Goal: Find specific page/section: Find specific page/section

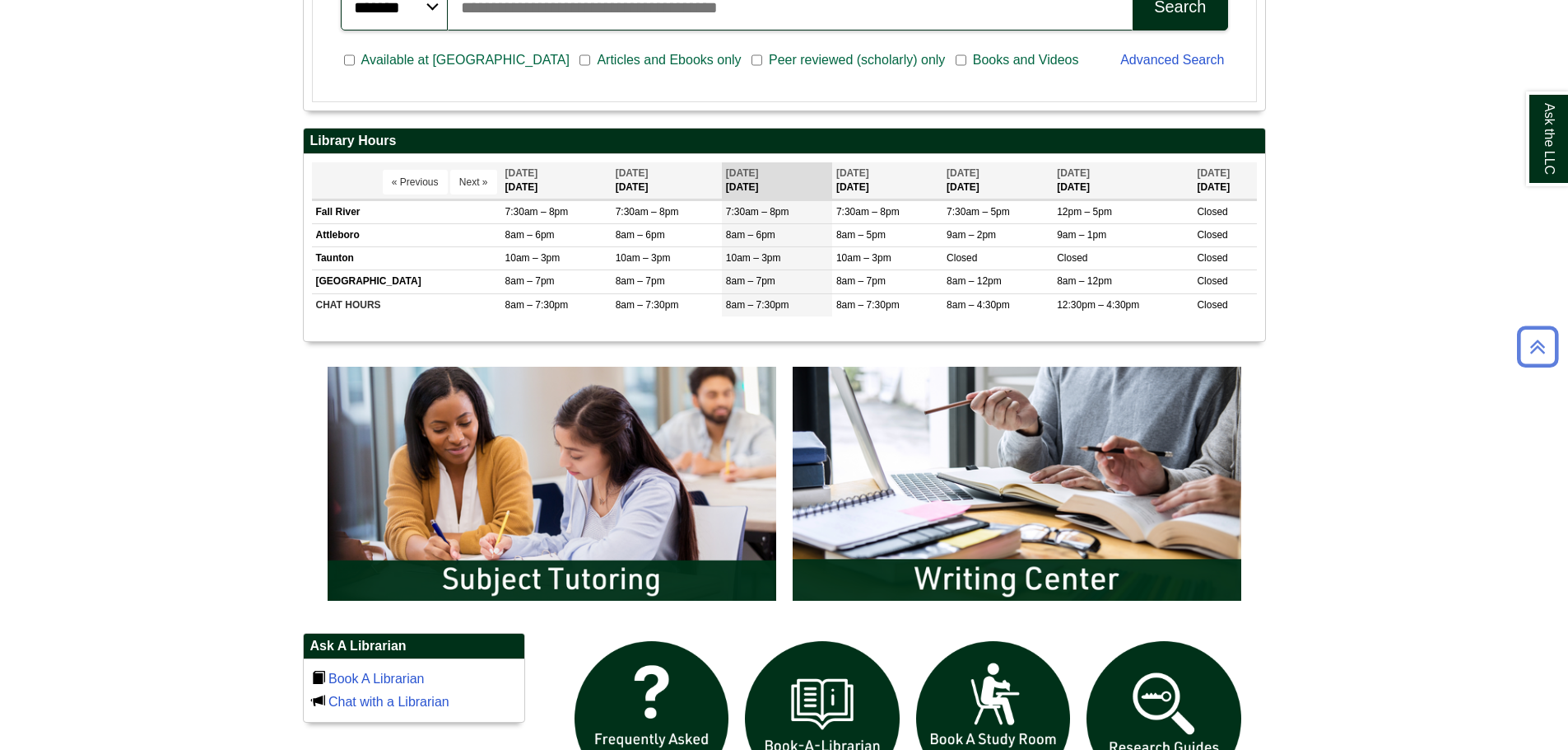
scroll to position [741, 0]
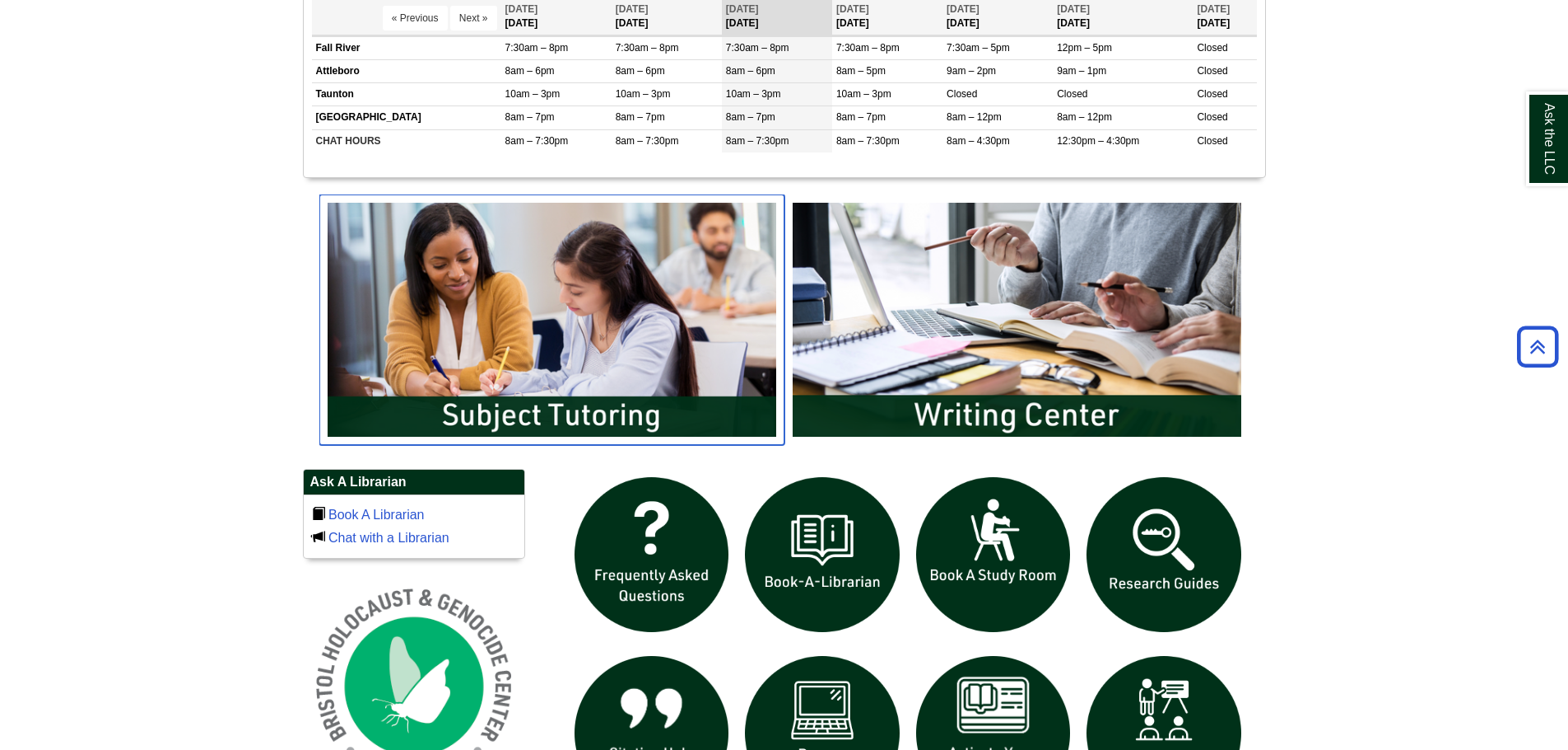
click at [501, 309] on img "slideshow" at bounding box center [552, 320] width 465 height 251
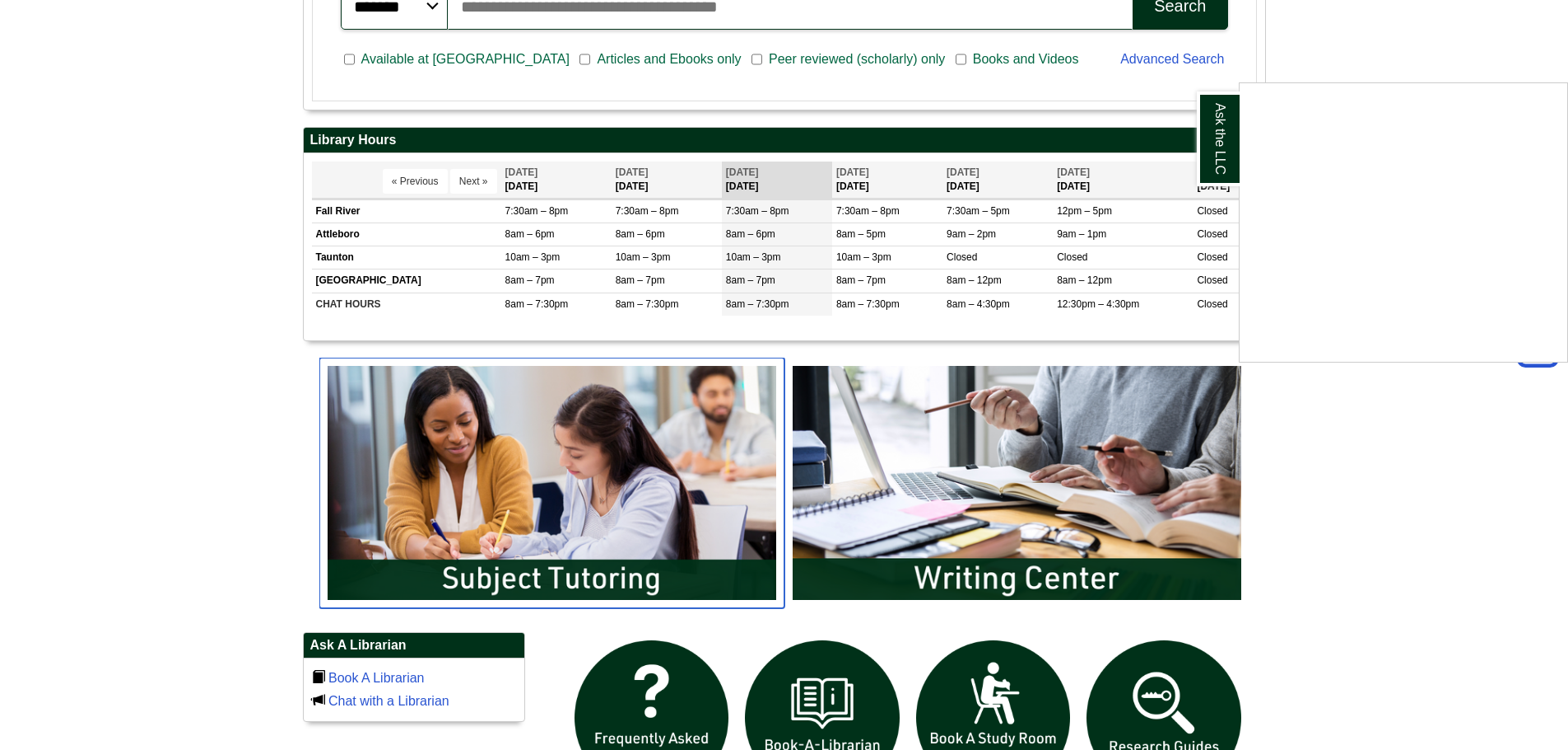
scroll to position [577, 0]
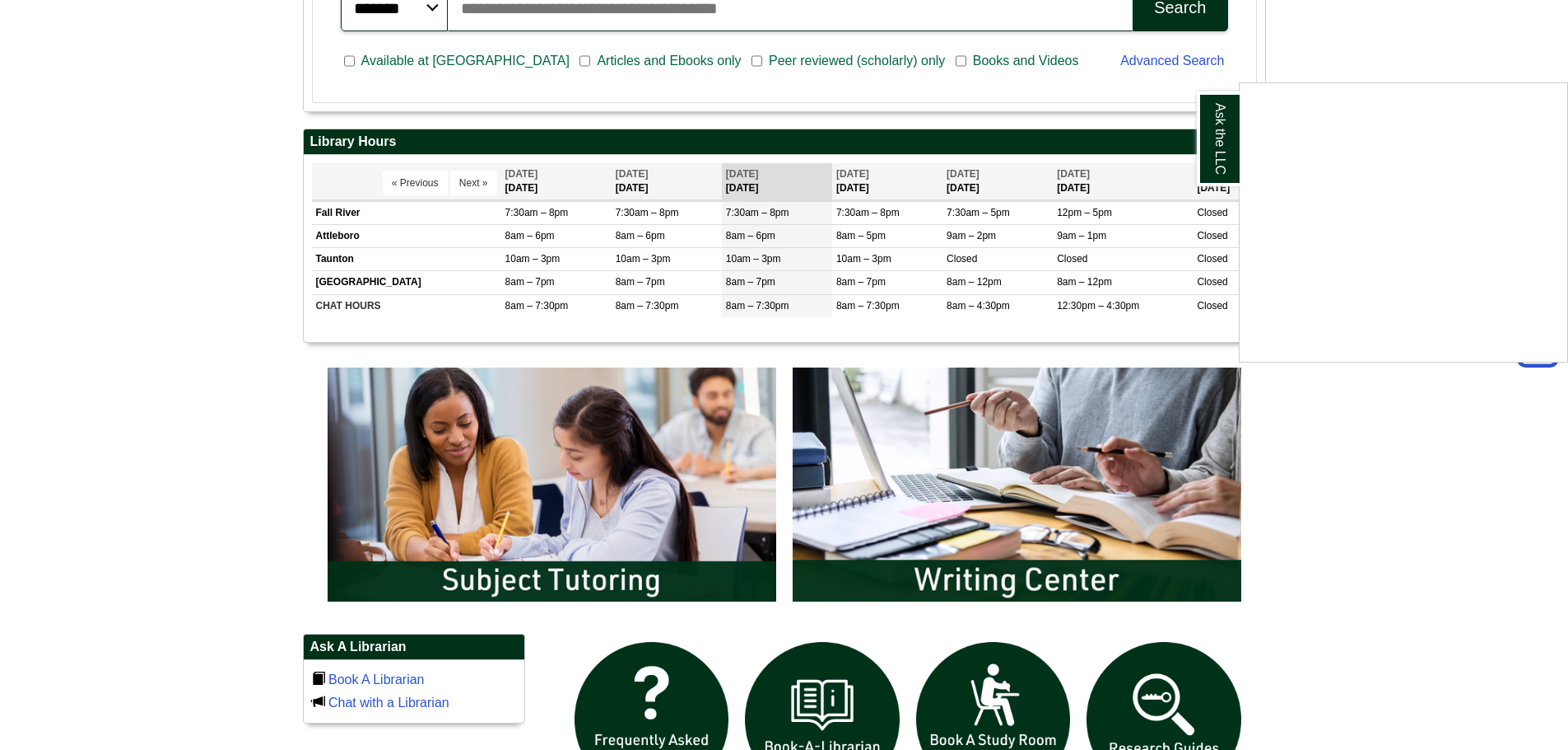
click at [600, 467] on div "Ask the LLC" at bounding box center [784, 375] width 1568 height 750
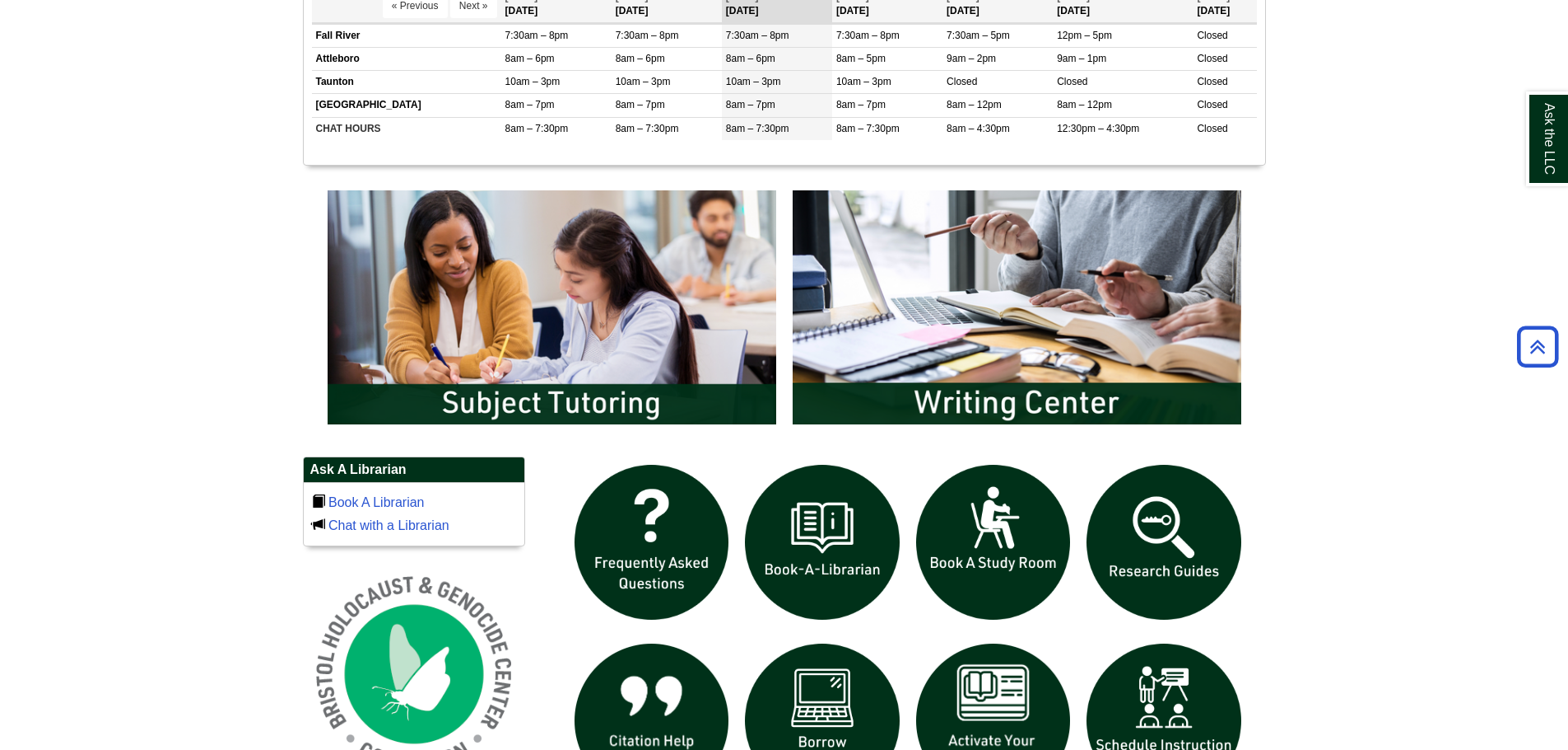
scroll to position [824, 0]
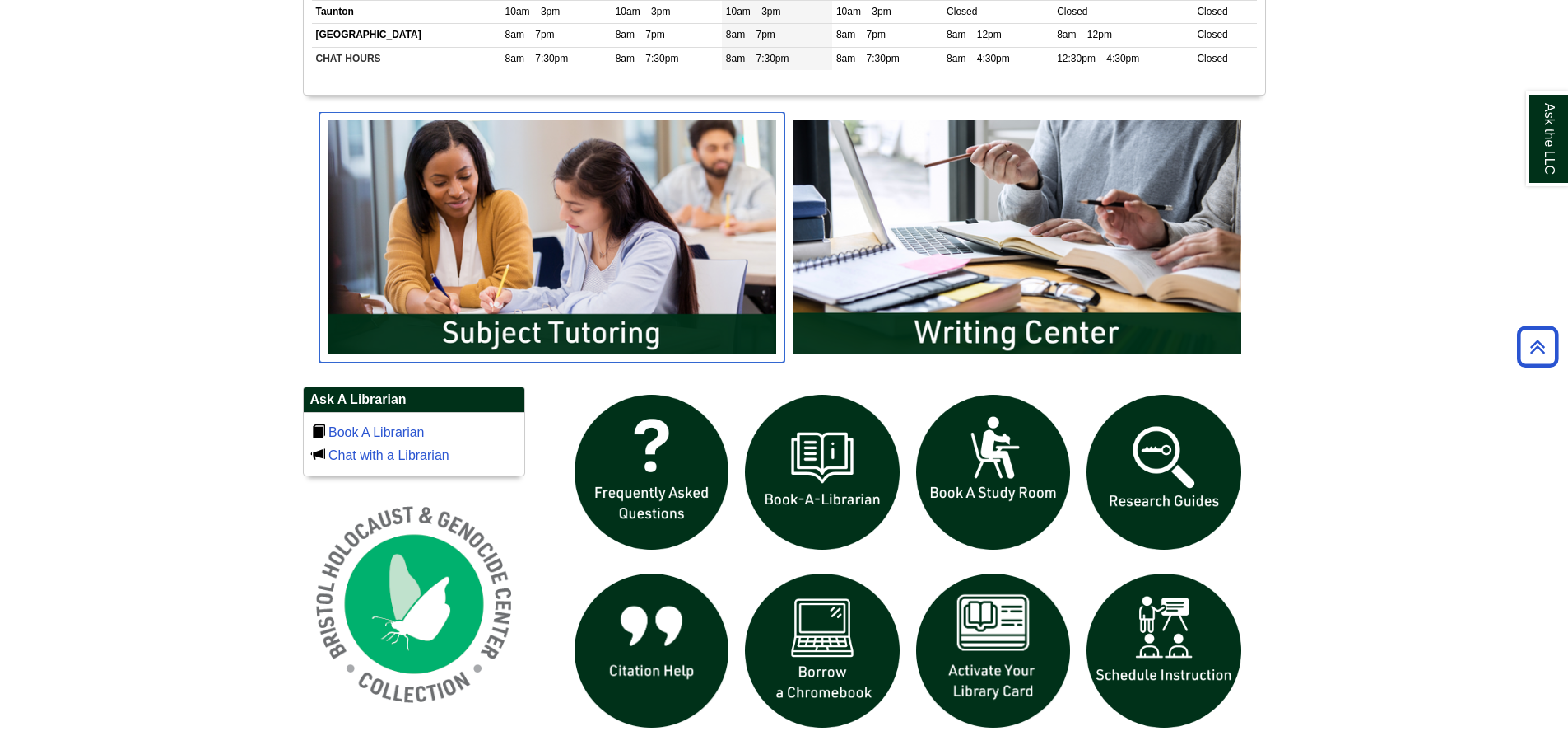
click at [613, 332] on img "slideshow" at bounding box center [552, 237] width 465 height 251
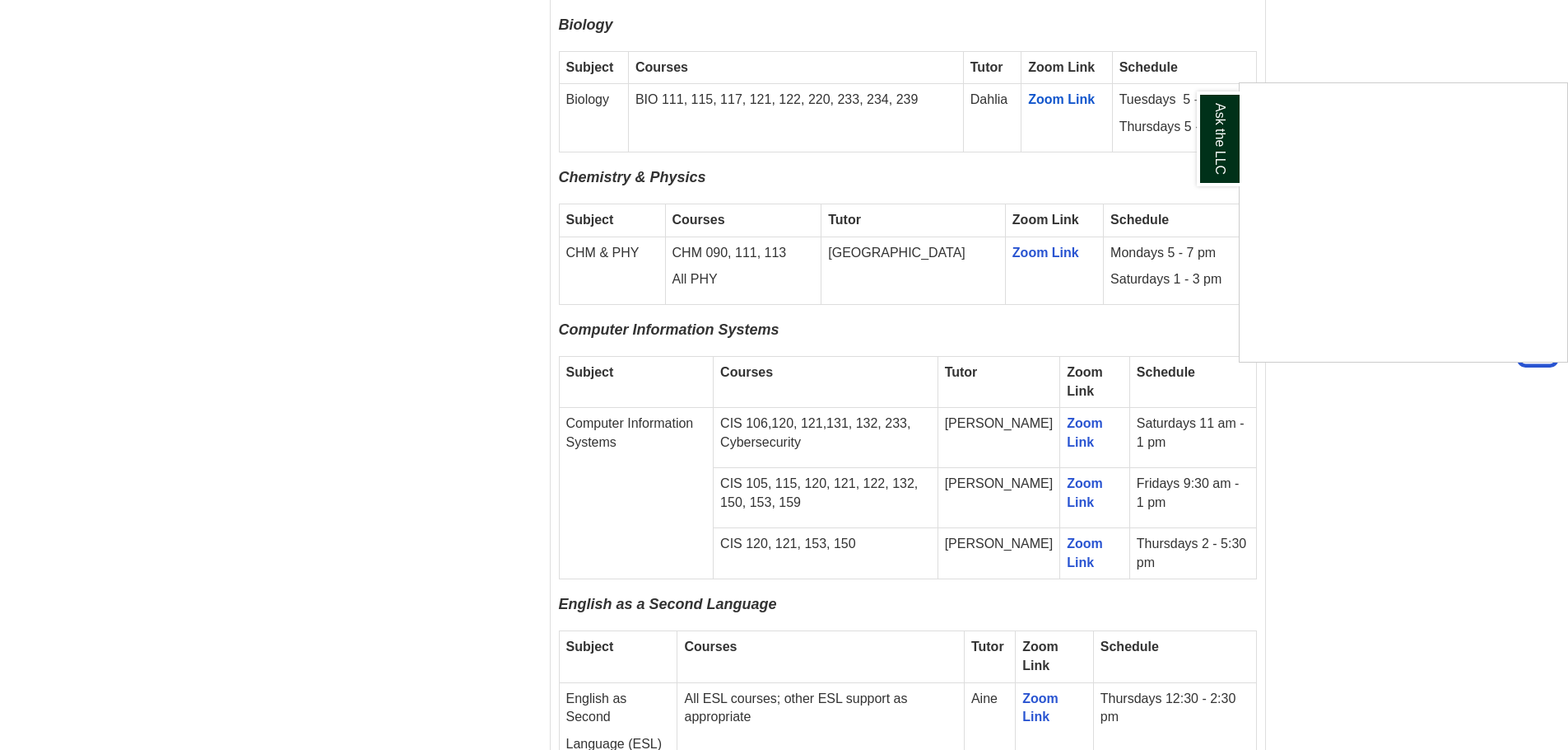
scroll to position [1748, 0]
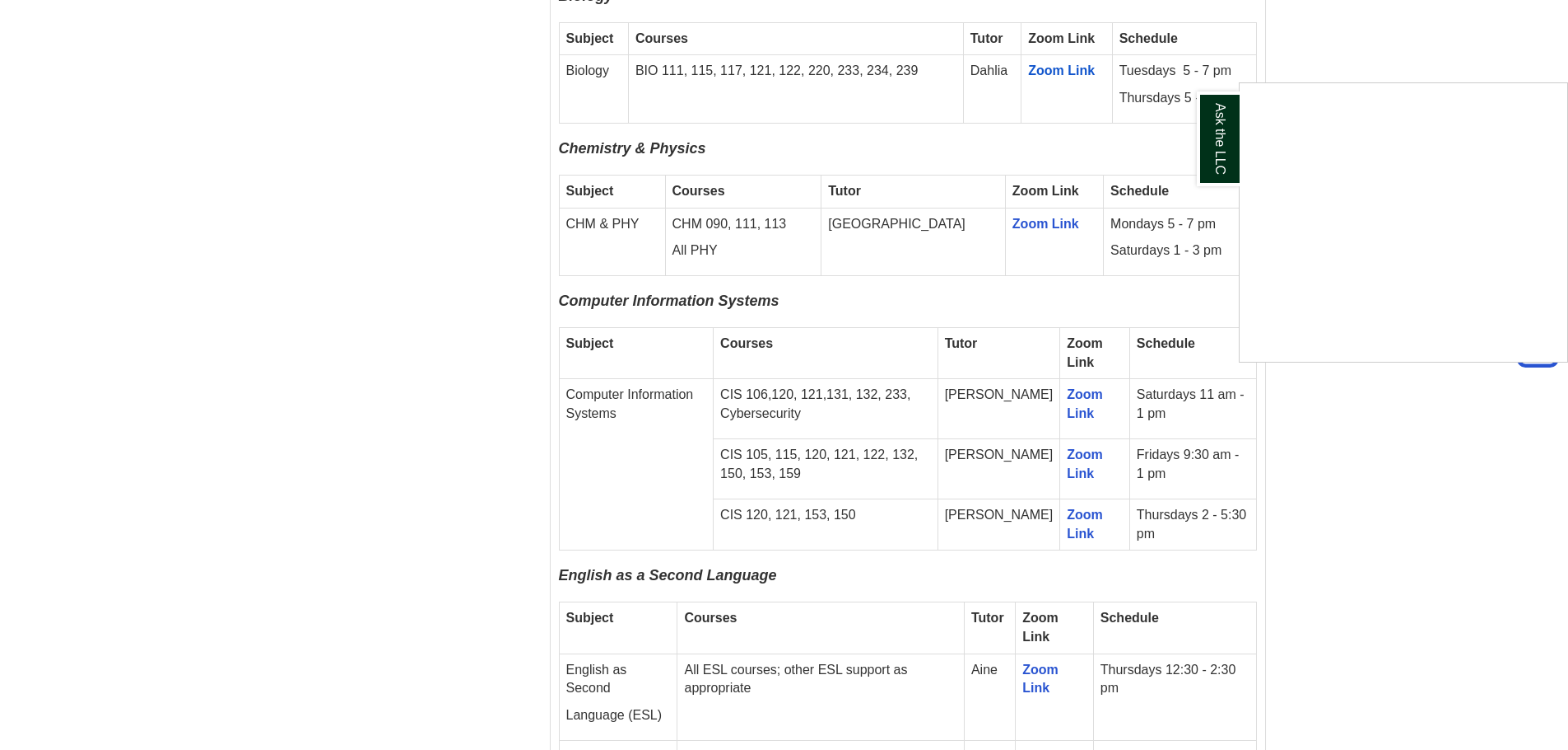
click at [1067, 494] on div "Ask the LLC" at bounding box center [784, 375] width 1568 height 750
click at [1067, 507] on span "Zoom Link" at bounding box center [1085, 523] width 37 height 33
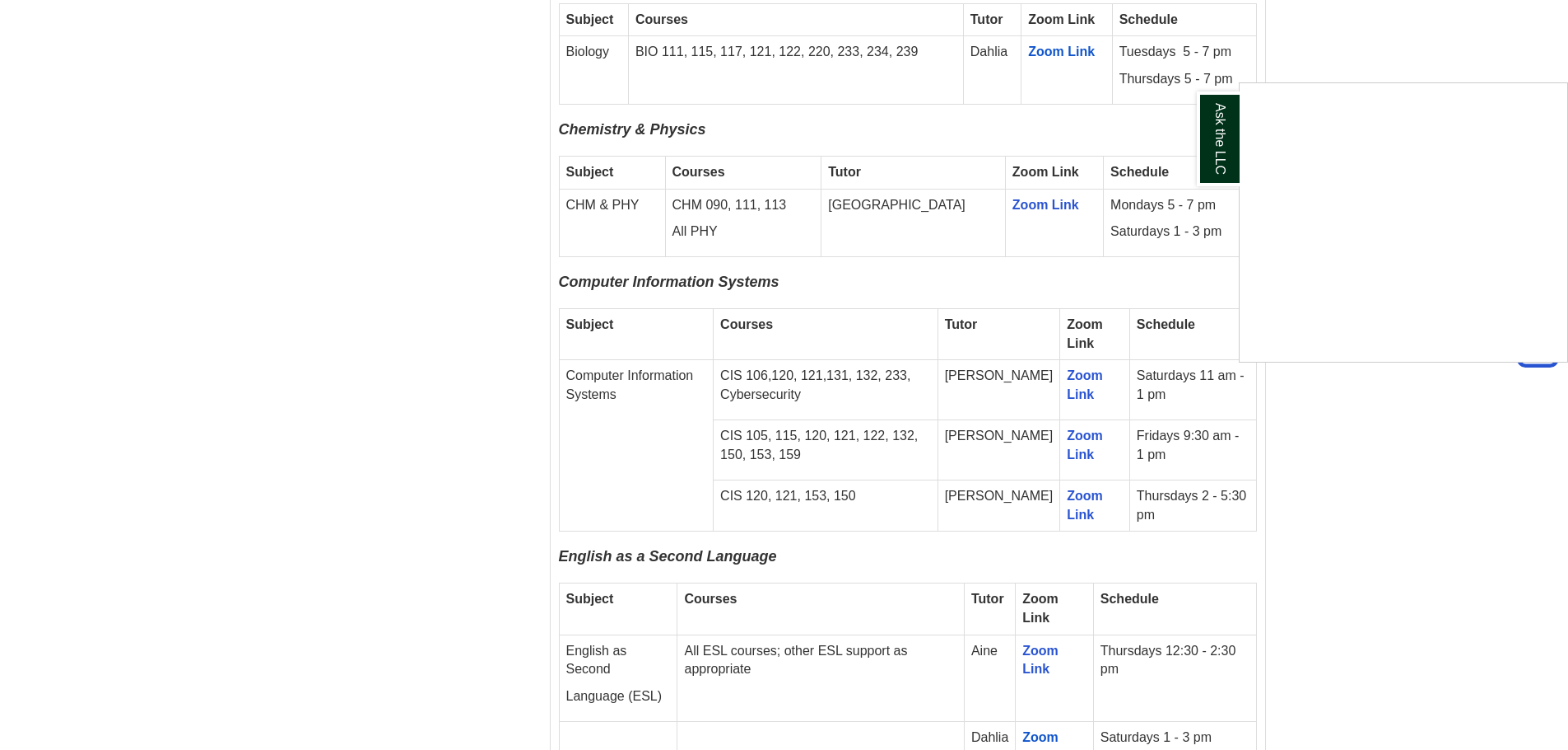
scroll to position [1730, 0]
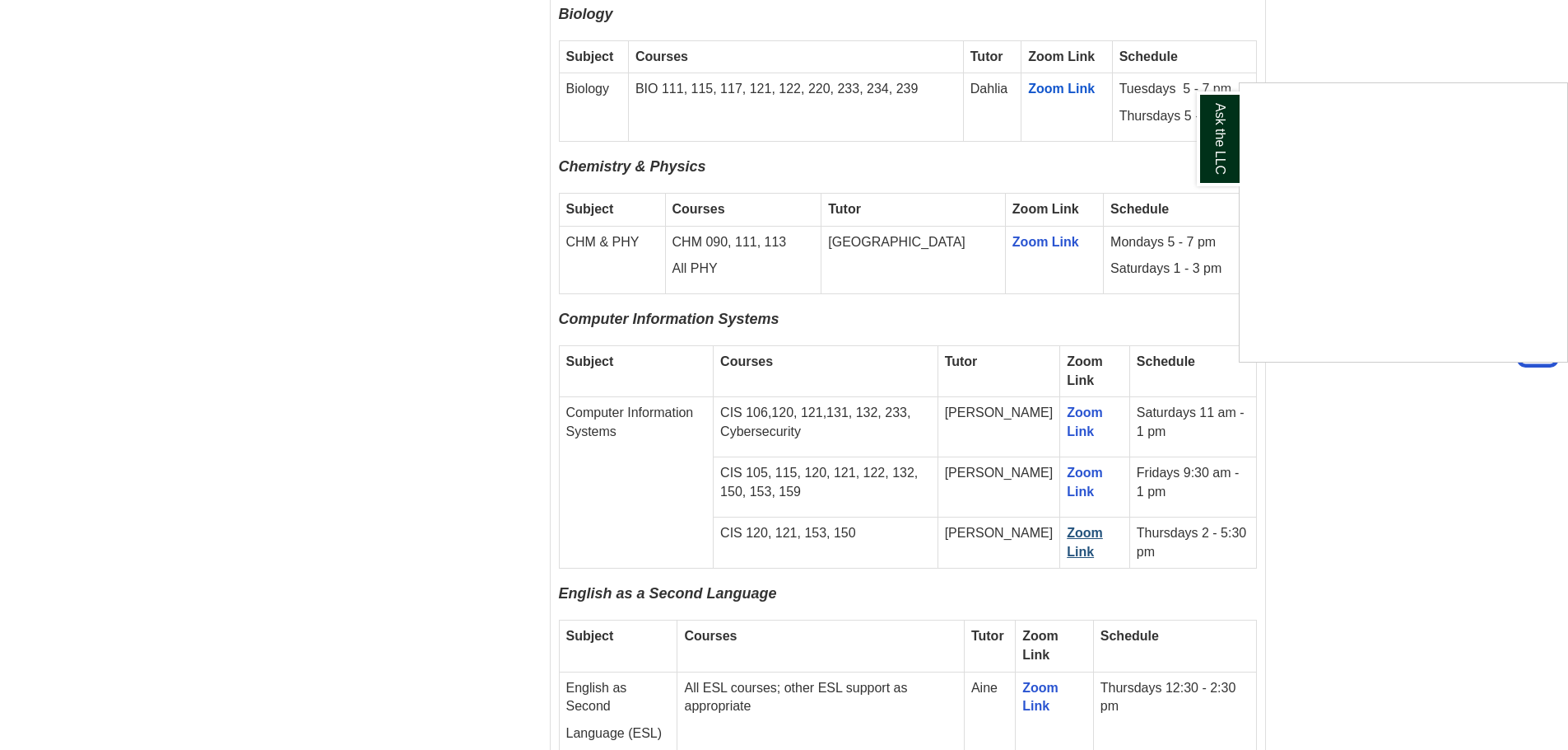
drag, startPoint x: 1071, startPoint y: 514, endPoint x: 1060, endPoint y: 516, distance: 11.2
click at [1060, 516] on div "Ask the LLC" at bounding box center [784, 375] width 1568 height 750
click at [1067, 526] on span "Zoom Link" at bounding box center [1085, 542] width 37 height 33
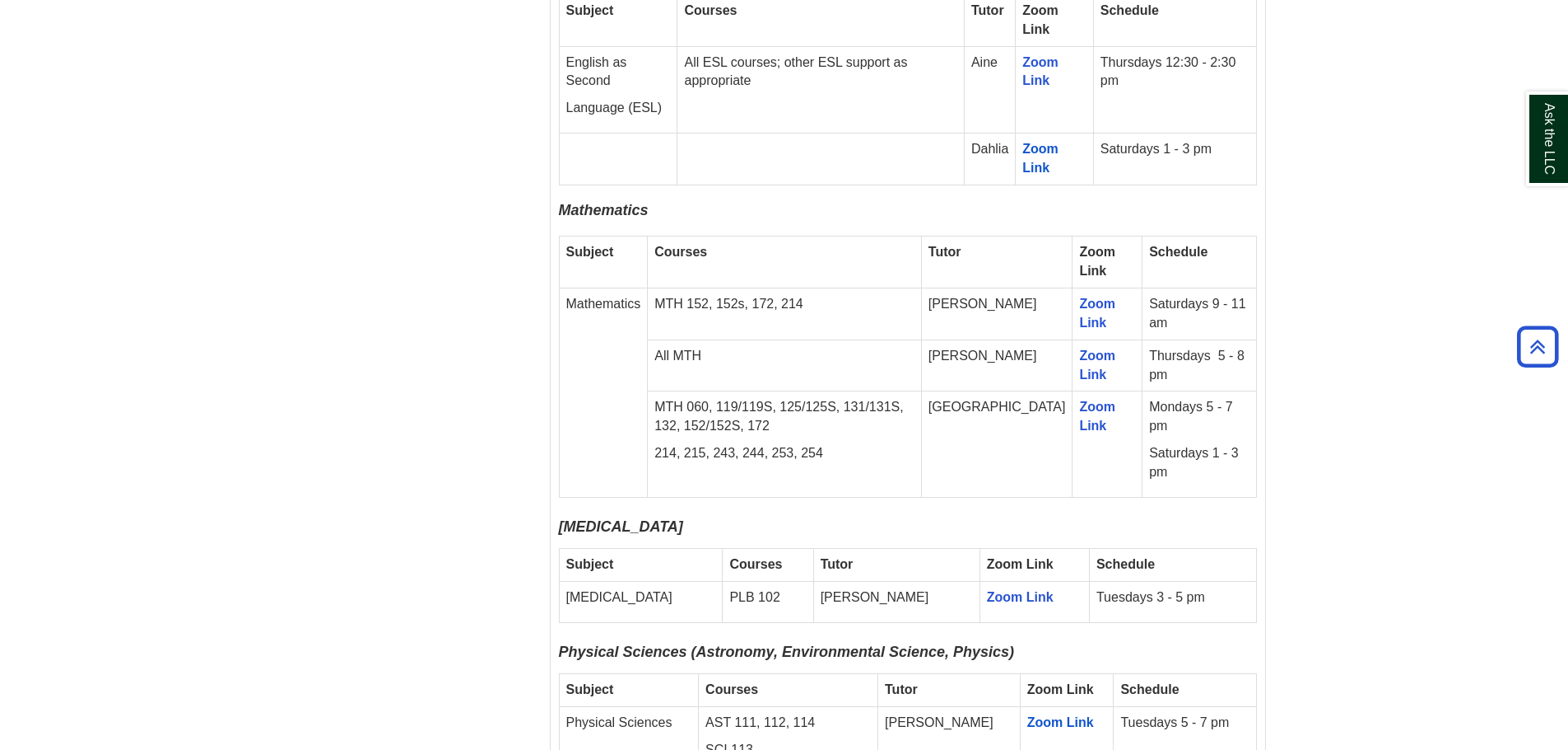
scroll to position [2305, 0]
